Goal: Task Accomplishment & Management: Use online tool/utility

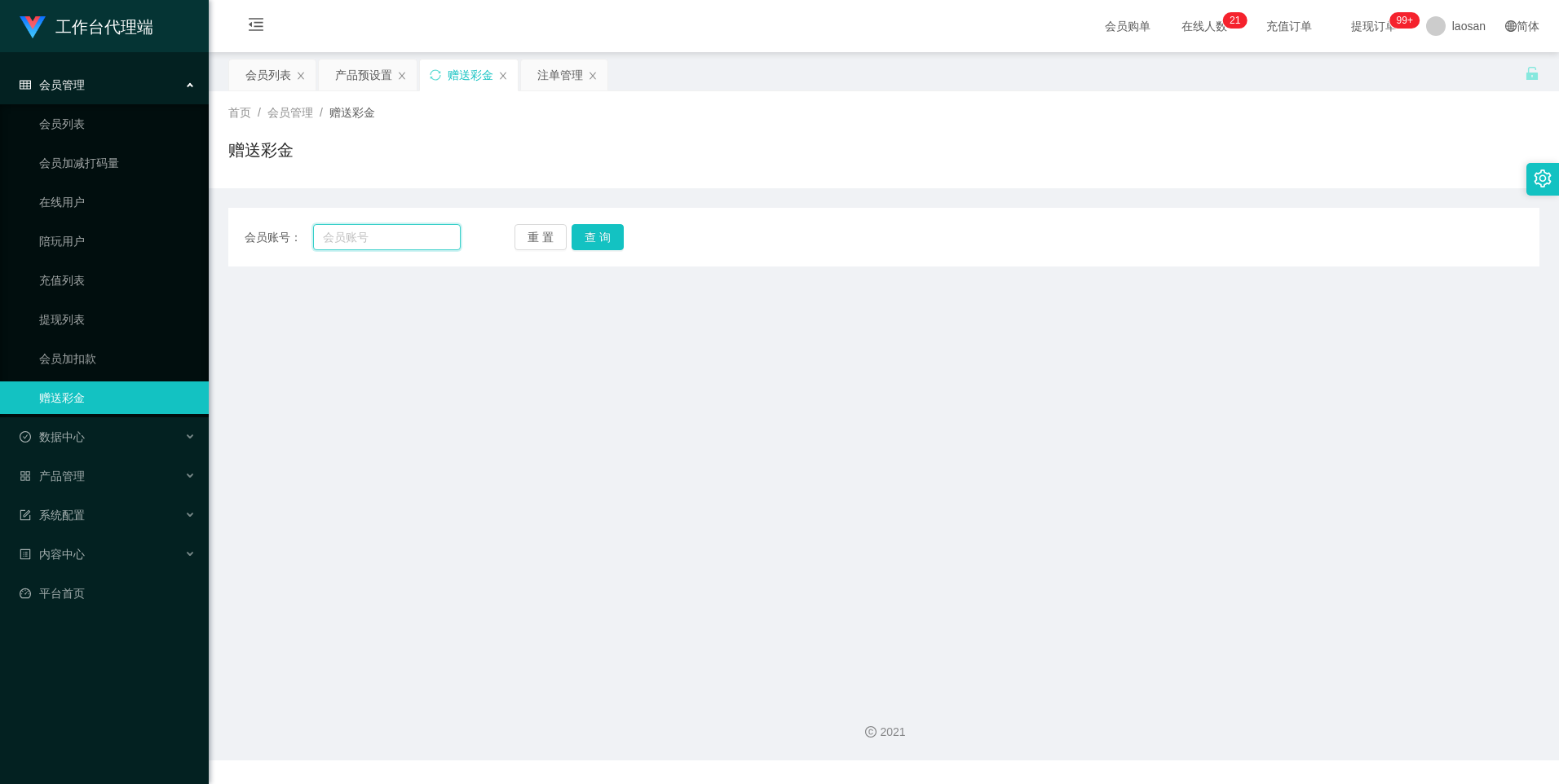
click at [410, 237] on input "text" at bounding box center [387, 237] width 147 height 26
type input "Helen123"
click at [626, 234] on div "重 置 查 询" at bounding box center [622, 237] width 216 height 26
click at [610, 240] on button "查 询" at bounding box center [598, 237] width 52 height 26
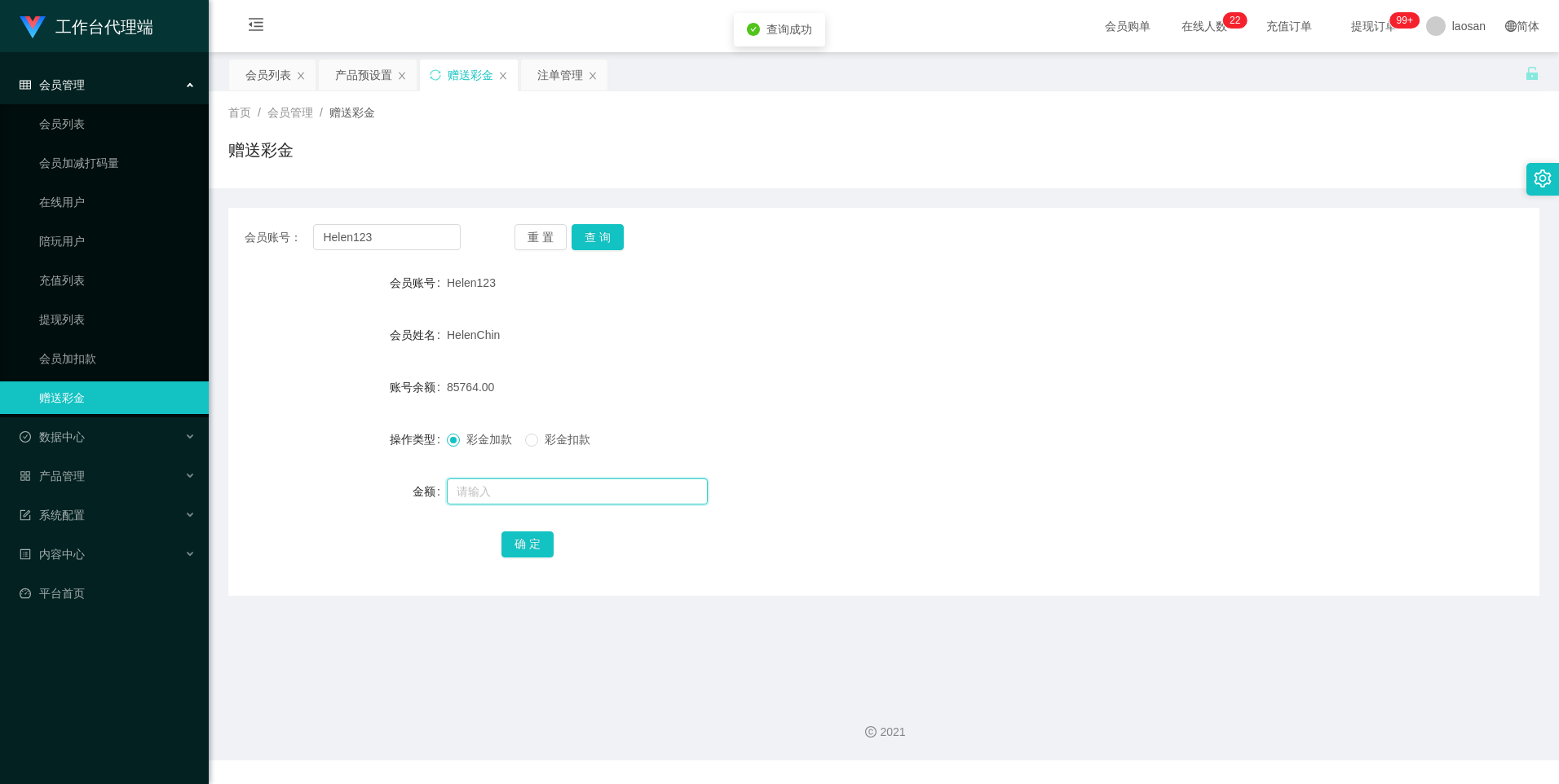
click at [474, 488] on input "text" at bounding box center [578, 491] width 261 height 26
type input "28000"
click at [511, 543] on button "确 定" at bounding box center [527, 544] width 52 height 26
click at [499, 493] on input "text" at bounding box center [578, 491] width 261 height 26
type input "12000"
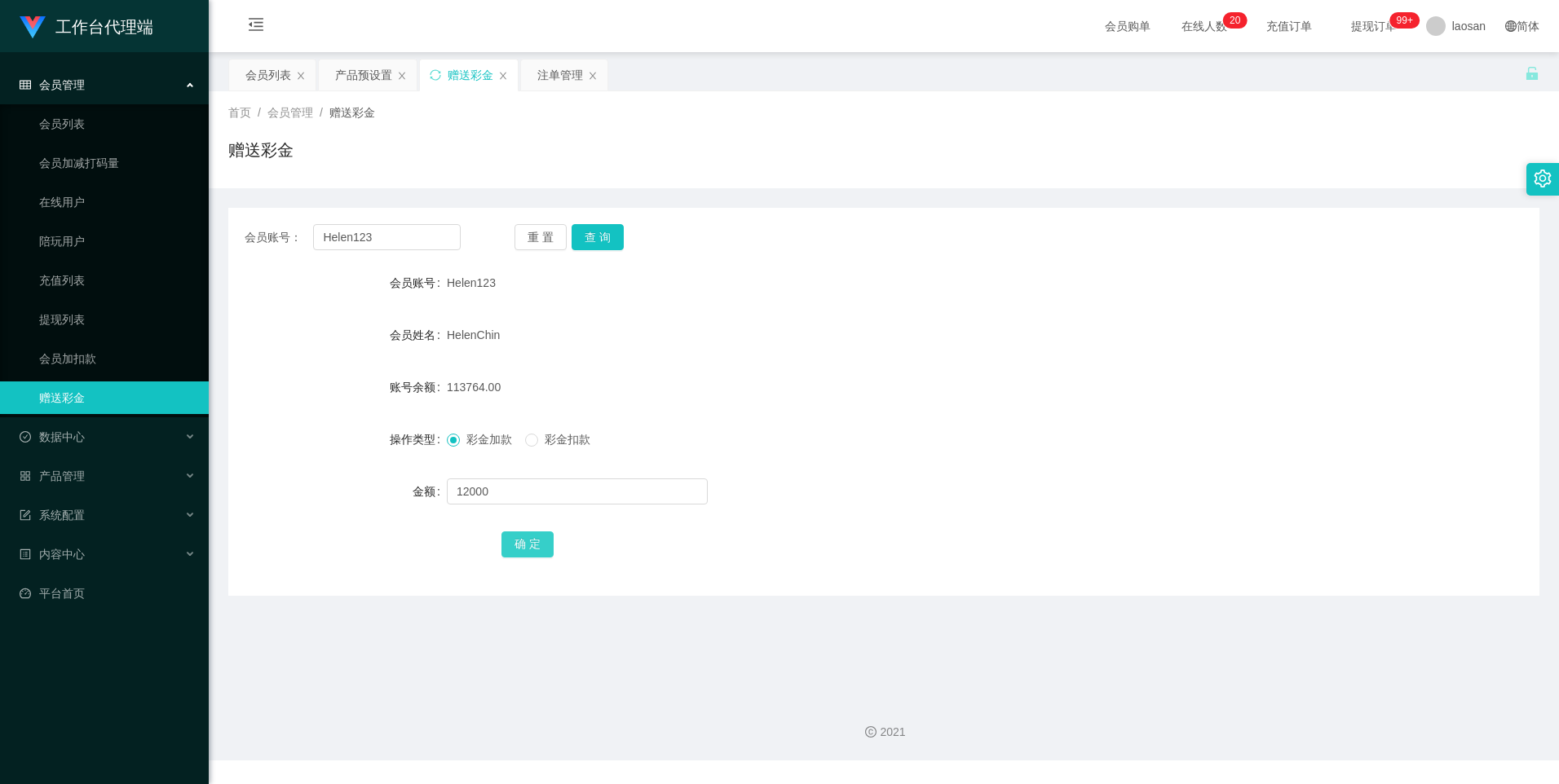
click at [522, 538] on button "确 定" at bounding box center [527, 544] width 52 height 26
click at [984, 521] on form "会员账号 Helen123 会员姓名 [PERSON_NAME] 账号余额 125764.00 操作类型 彩金加款 彩金扣款 金额 确 定" at bounding box center [884, 413] width 1311 height 294
click at [600, 230] on button "查 询" at bounding box center [598, 237] width 52 height 26
click at [608, 462] on form "会员账号 Helen123 会员姓名 [PERSON_NAME] 账号余额 125764.00 操作类型 彩金加款 彩金扣款 金额 确 定" at bounding box center [884, 413] width 1311 height 294
click at [599, 489] on input "text" at bounding box center [578, 491] width 261 height 26
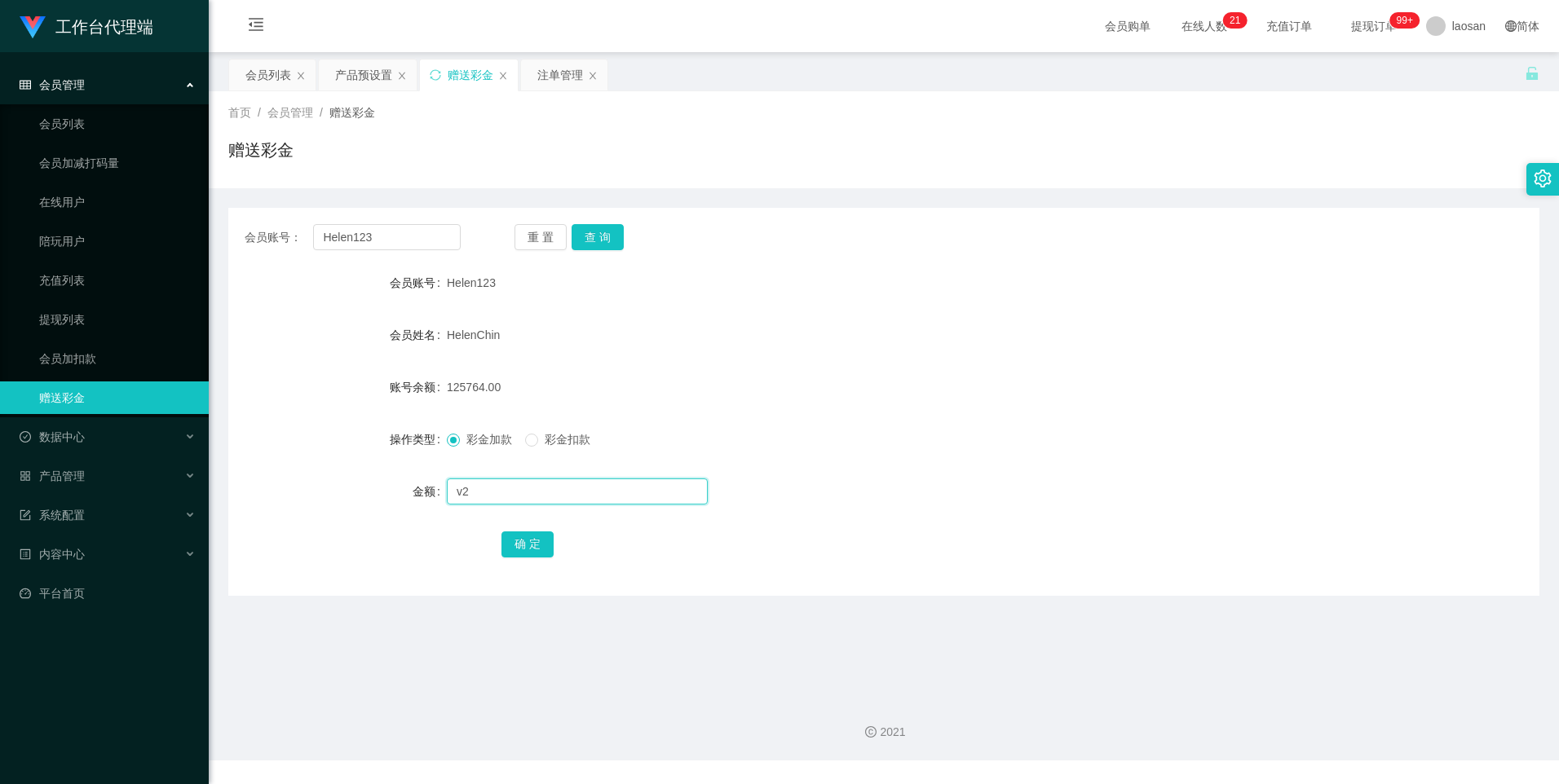
type input "v"
click at [351, 308] on form "会员账号 Helen123 会员姓名 [PERSON_NAME] 账号余额 125764.00 操作类型 彩金加款 彩金扣款 金额 确 定" at bounding box center [884, 413] width 1311 height 294
click at [396, 233] on input "Helen123" at bounding box center [387, 237] width 147 height 26
